Goal: Task Accomplishment & Management: Use online tool/utility

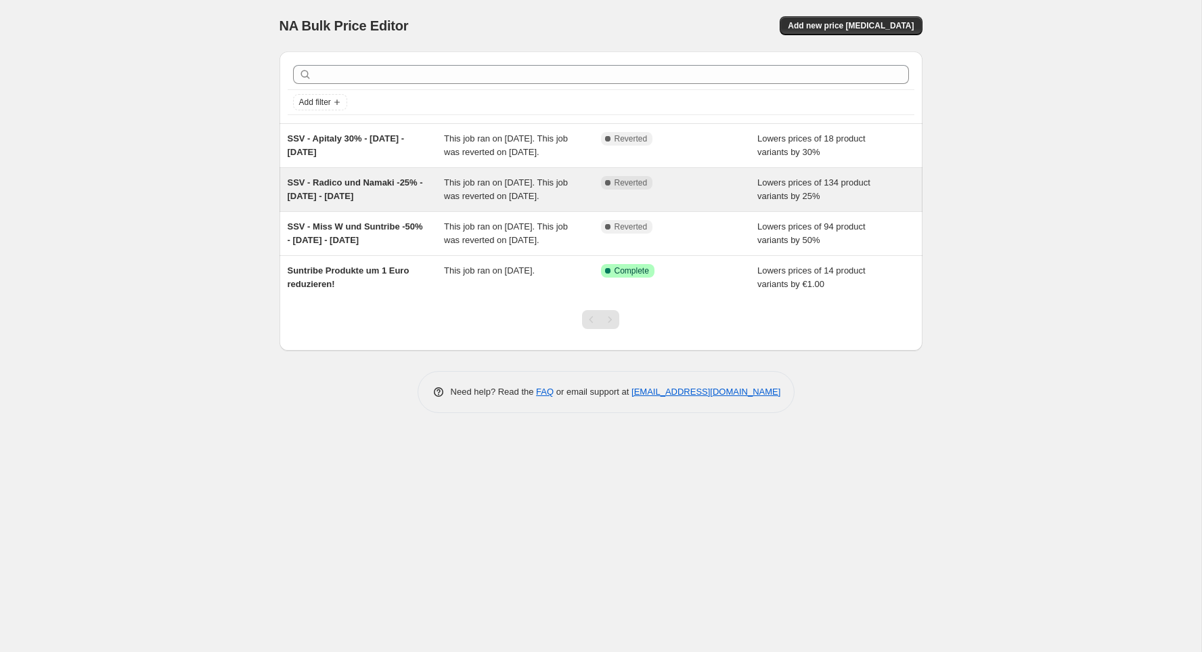
click at [359, 203] on div "SSV - Radico und Namaki -25% - [DATE] - [DATE]" at bounding box center [366, 189] width 157 height 27
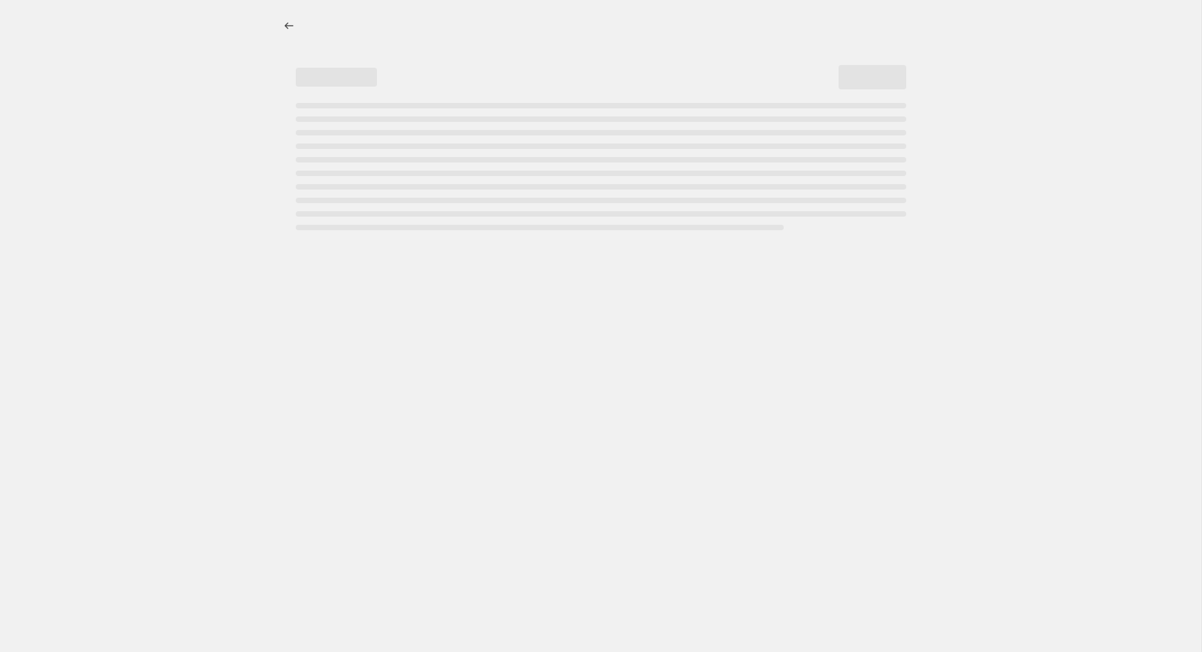
select select "percentage"
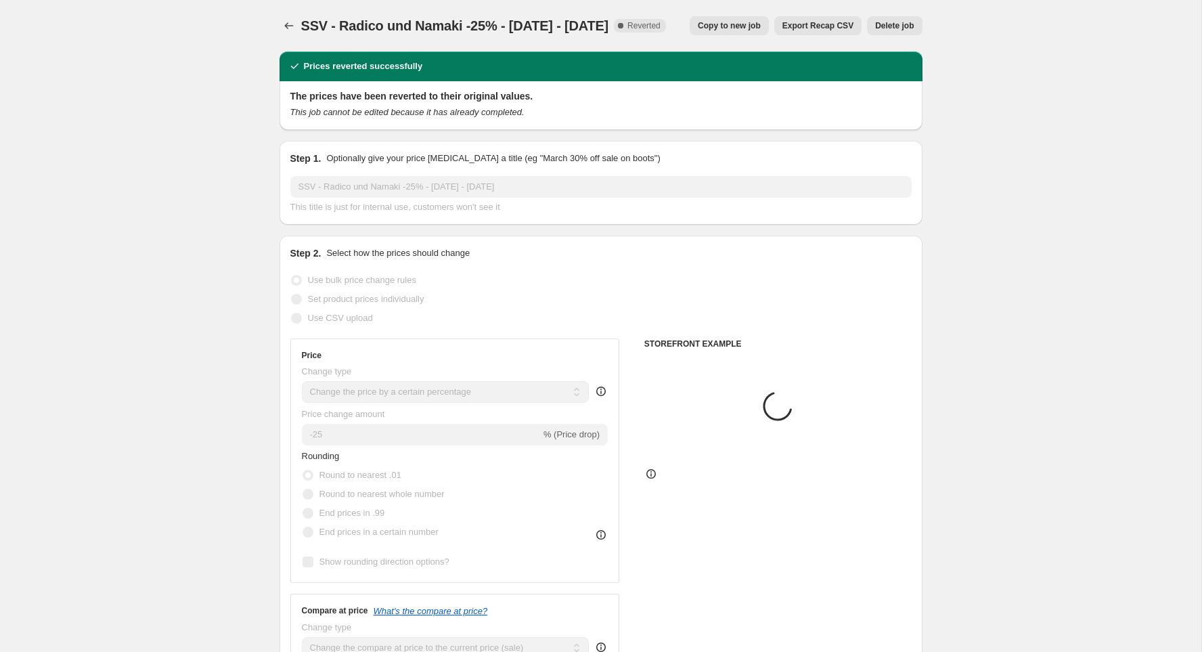
select select "collection"
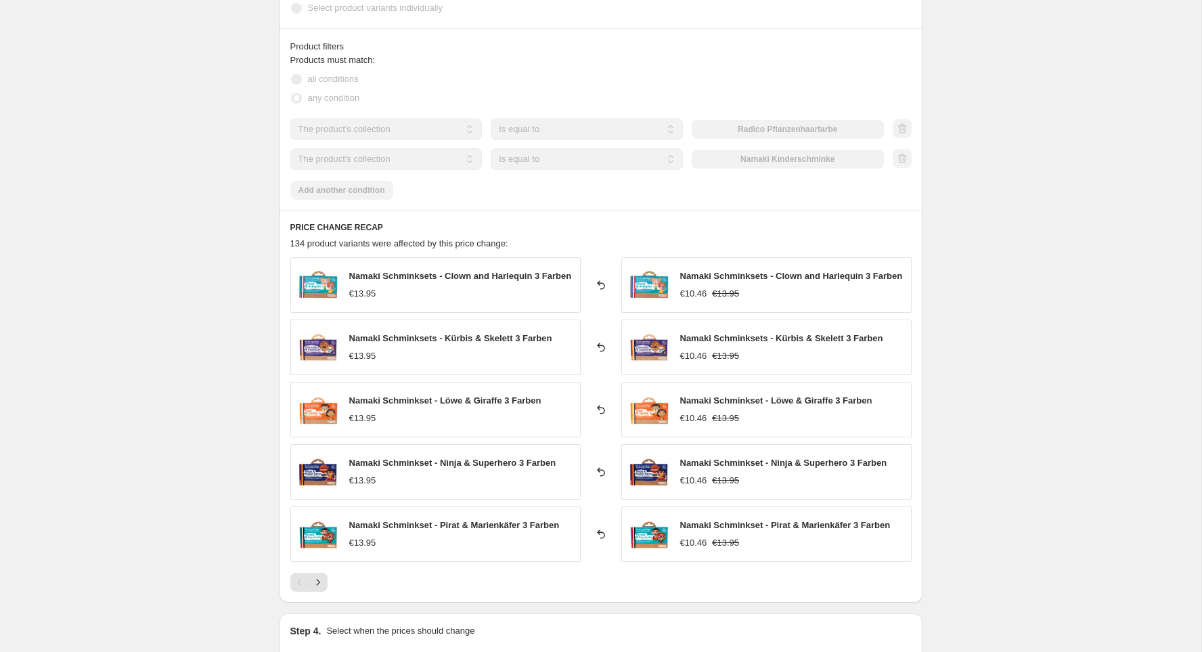
scroll to position [943, 0]
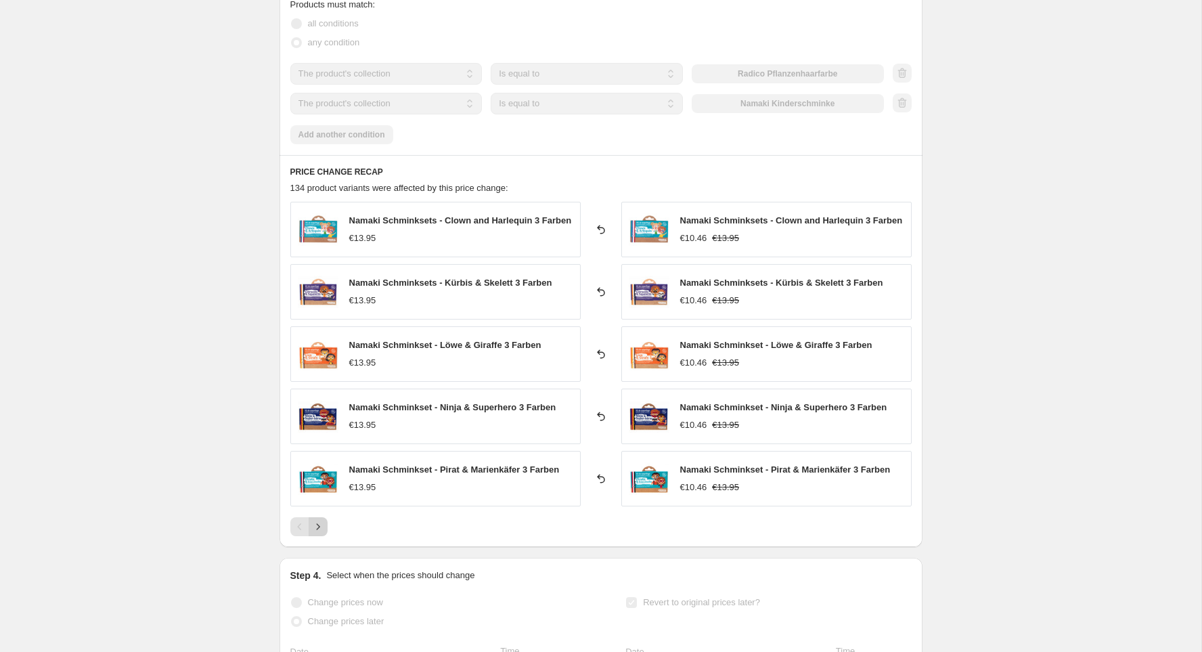
click at [319, 523] on icon "Next" at bounding box center [318, 527] width 14 height 14
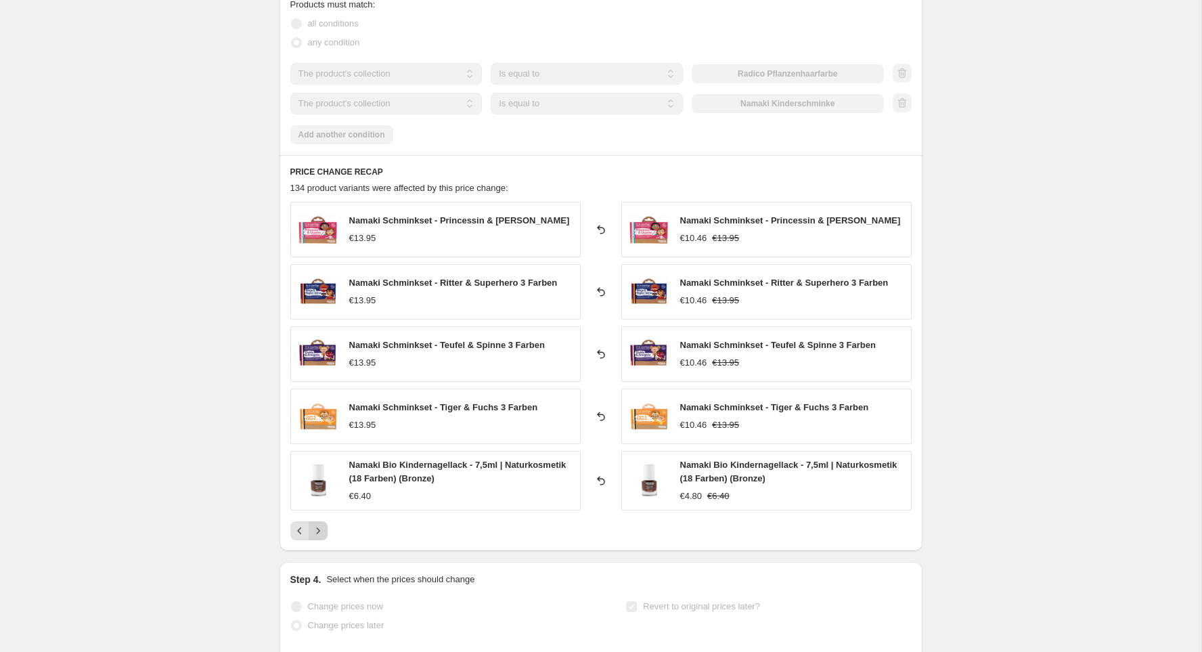
click at [325, 528] on button "Next" at bounding box center [318, 530] width 19 height 19
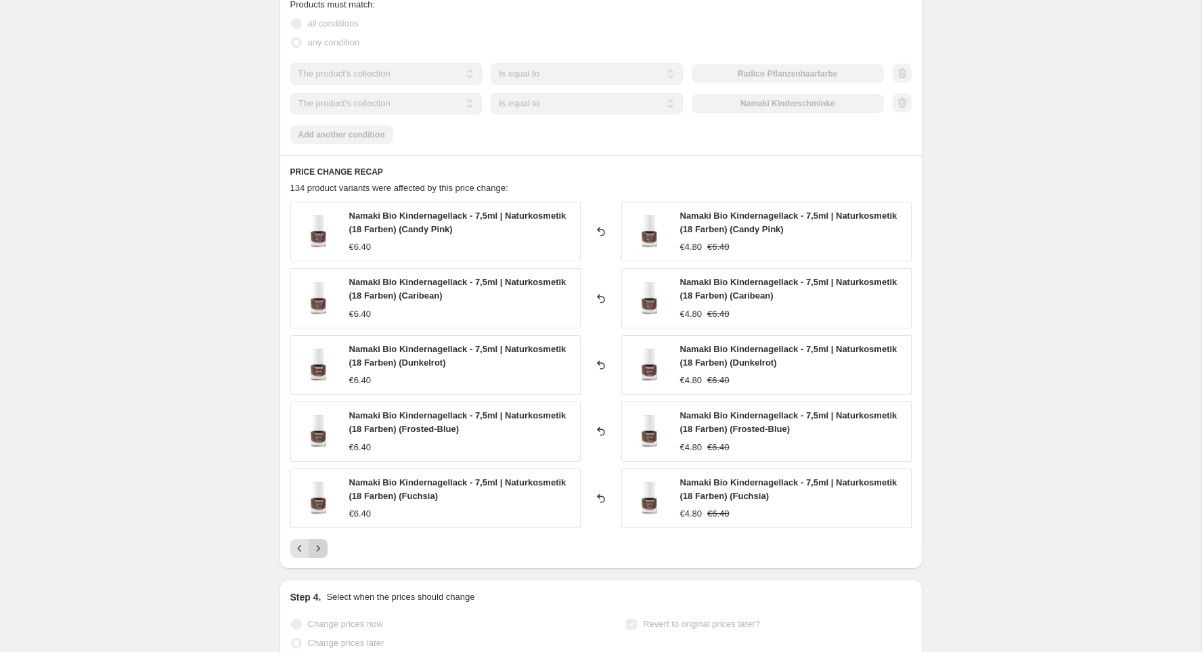
click at [325, 528] on div "Namaki Bio Kindernagellack - 7,5ml | Naturkosmetik (18 Farben) (Candy Pink) €6.…" at bounding box center [600, 380] width 621 height 356
click at [318, 549] on icon "Next" at bounding box center [318, 548] width 14 height 14
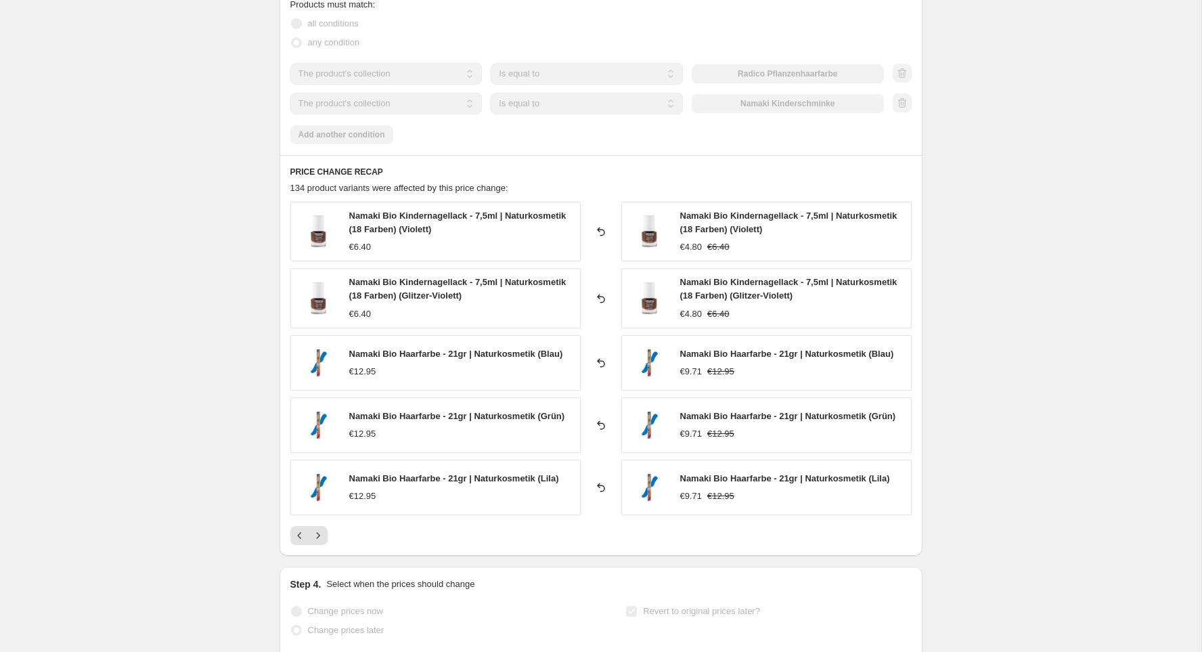
click at [312, 543] on div "PRICE CHANGE RECAP 134 product variants were affected by this price change: Nam…" at bounding box center [600, 355] width 643 height 401
click at [320, 535] on icon "Next" at bounding box center [318, 535] width 14 height 14
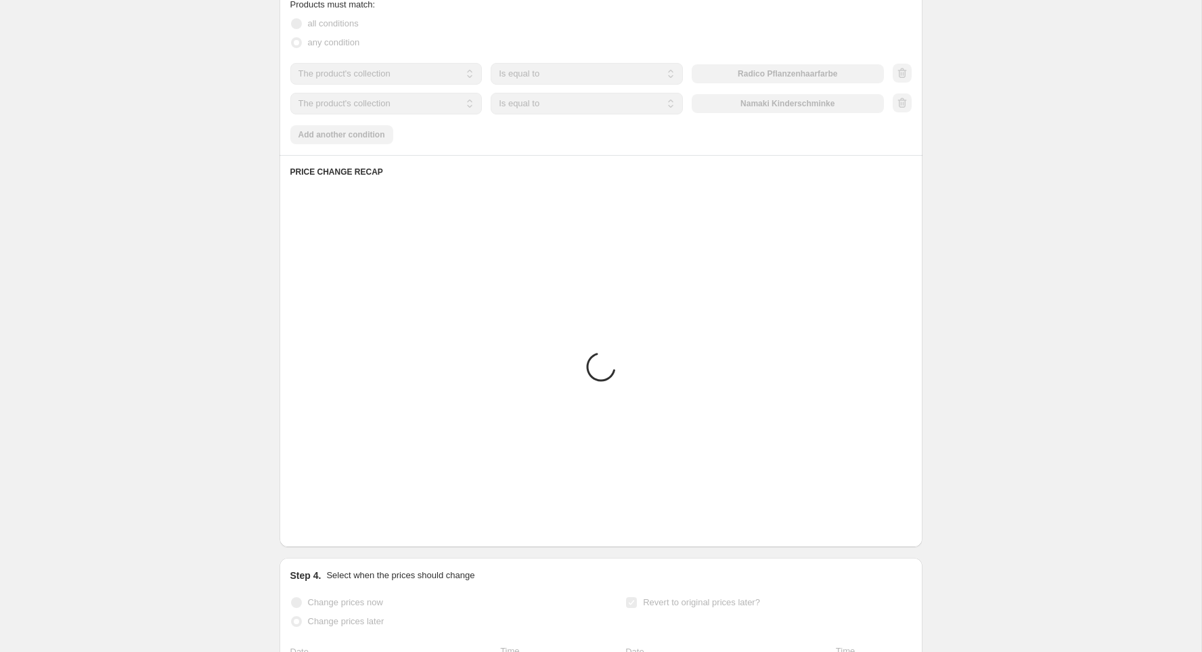
click at [126, 373] on div "SSV - Radico und Namaki -25% - 16. - 18.09.25. This page is ready SSV - Radico …" at bounding box center [600, 7] width 1201 height 1901
